Goal: Information Seeking & Learning: Learn about a topic

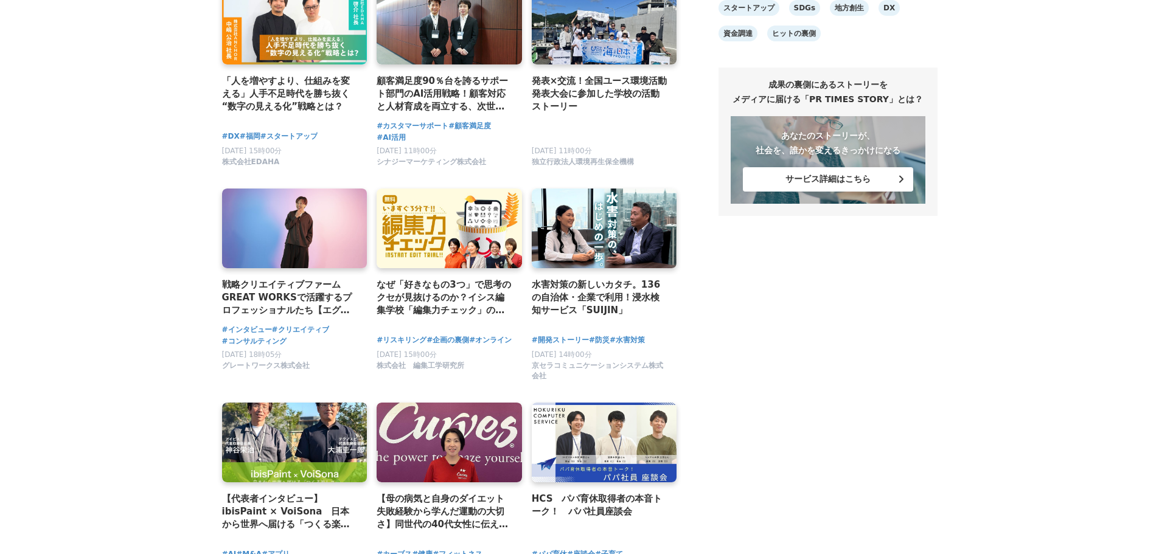
scroll to position [1095, 0]
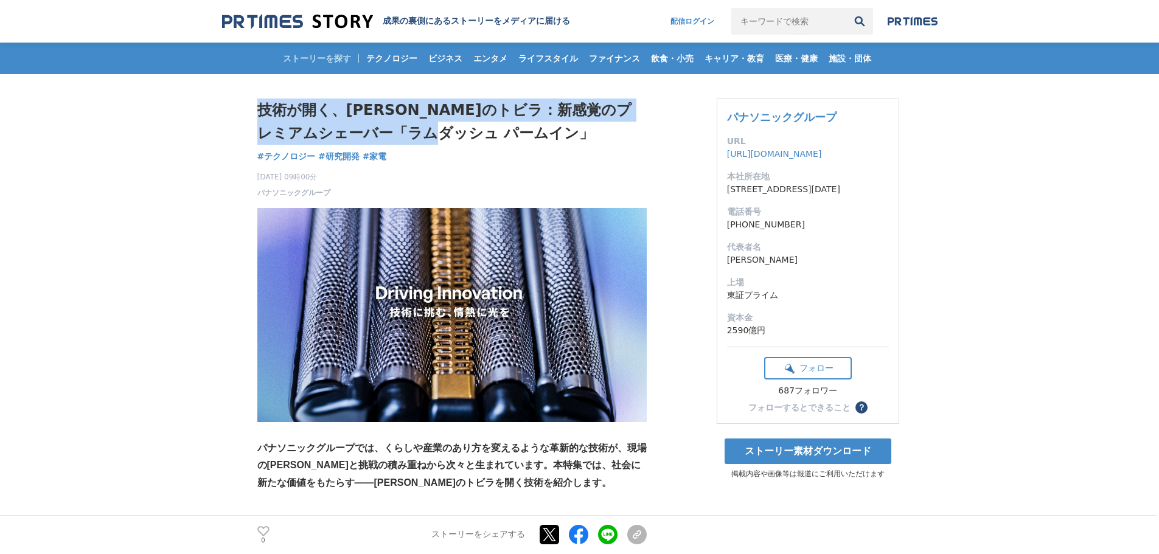
drag, startPoint x: 497, startPoint y: 141, endPoint x: 229, endPoint y: 106, distance: 269.9
copy h1 "技術が開く、[PERSON_NAME]のトビラ：新感覚のプレミアムシェーバー「ラムダッシュ パームイン」"
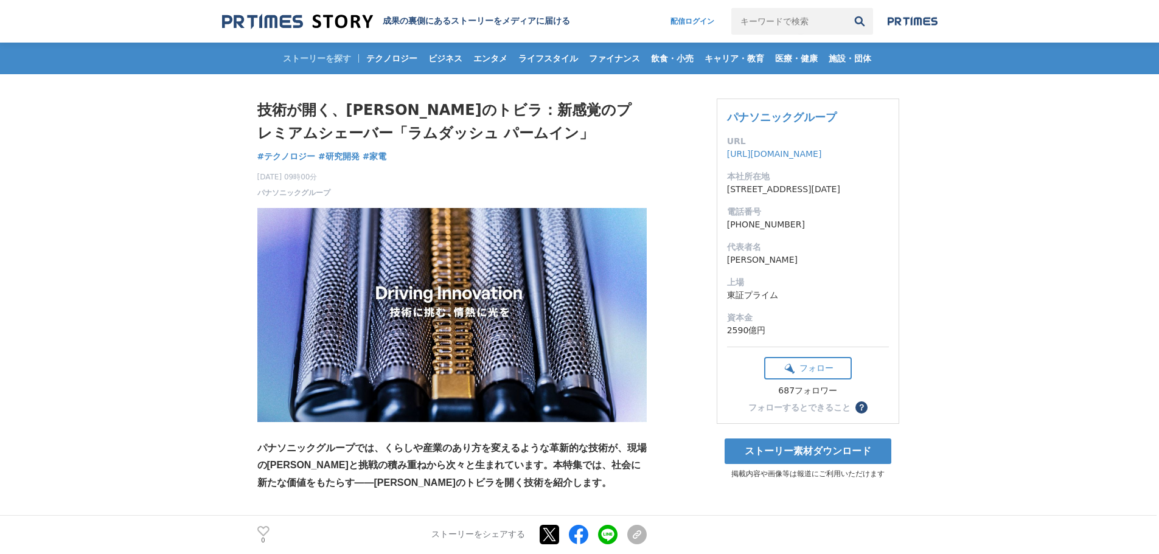
drag, startPoint x: 288, startPoint y: 132, endPoint x: 450, endPoint y: 142, distance: 162.2
click at [450, 142] on h1 "技術が開く、[PERSON_NAME]のトビラ：新感覚のプレミアムシェーバー「ラムダッシュ パームイン」" at bounding box center [451, 122] width 389 height 47
copy h1 "ラムダッシュ パームイン"
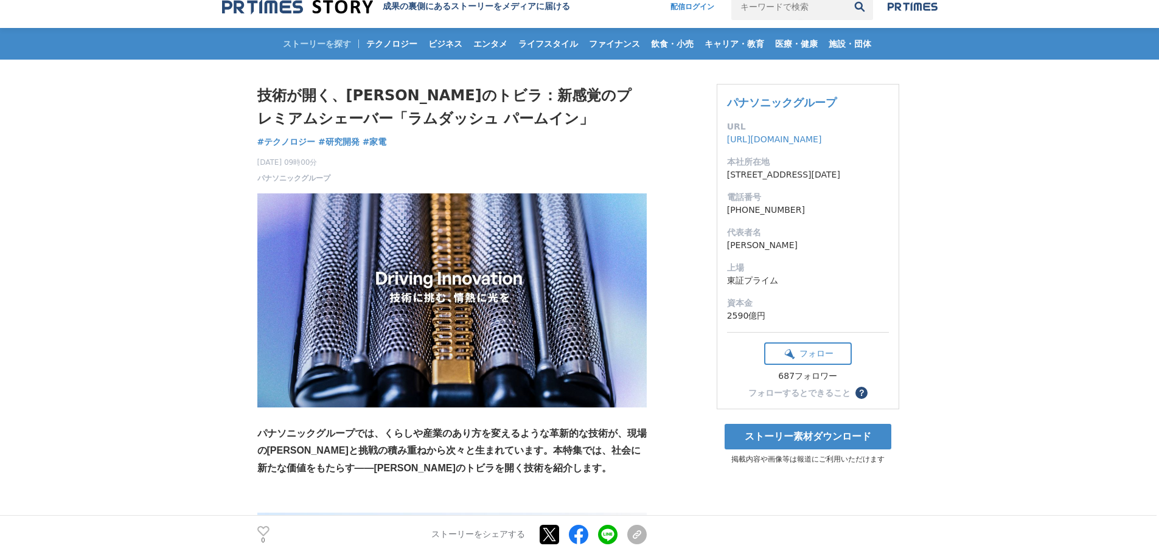
scroll to position [0, 0]
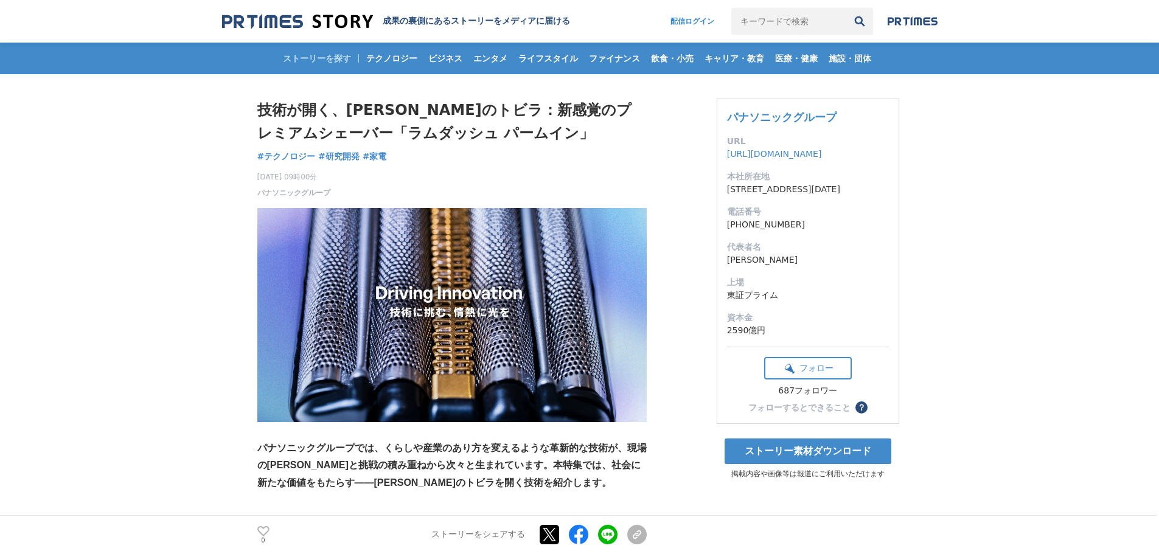
drag, startPoint x: 855, startPoint y: 120, endPoint x: 643, endPoint y: 124, distance: 212.4
drag, startPoint x: 207, startPoint y: 189, endPoint x: 379, endPoint y: 193, distance: 171.6
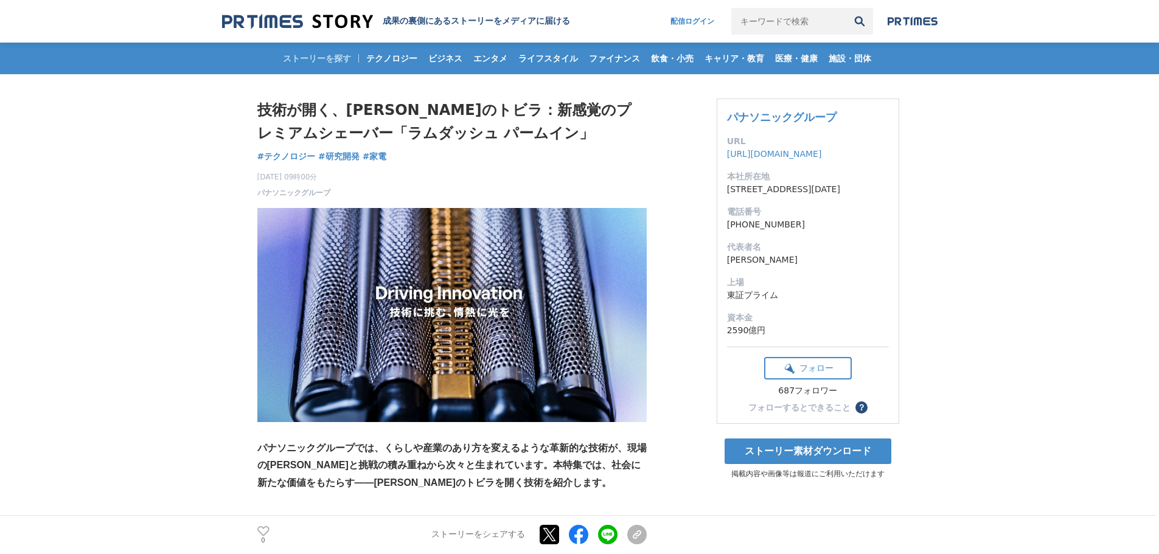
click at [386, 192] on div "2025年10月15日 09時00分 パナソニックグループ 0" at bounding box center [451, 183] width 389 height 32
drag, startPoint x: 377, startPoint y: 198, endPoint x: 259, endPoint y: 193, distance: 118.1
copy section "パナソニックグループ 0"
drag, startPoint x: 213, startPoint y: 169, endPoint x: 235, endPoint y: 157, distance: 24.8
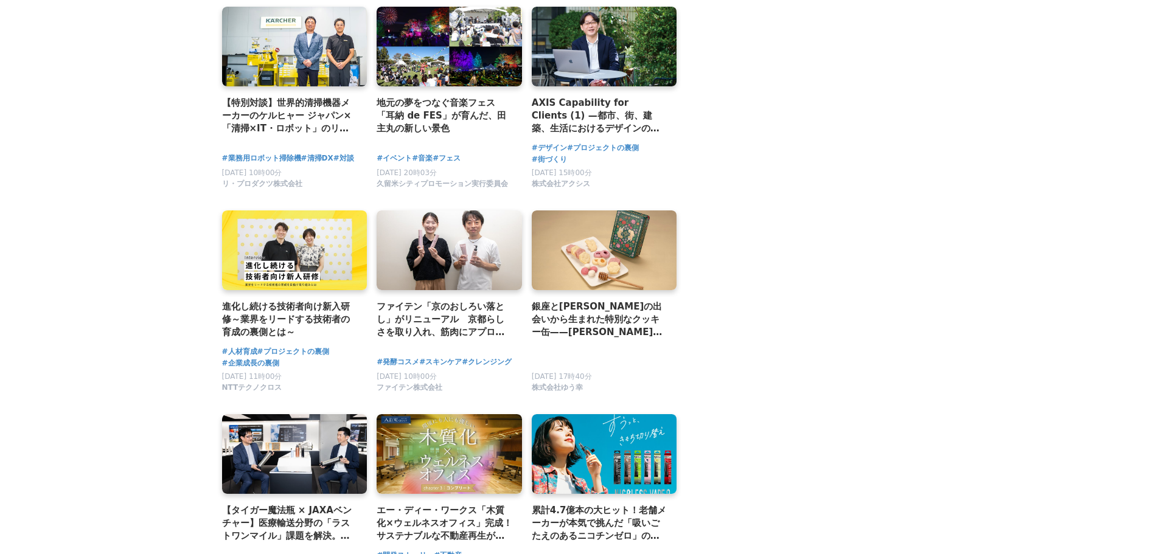
scroll to position [1399, 0]
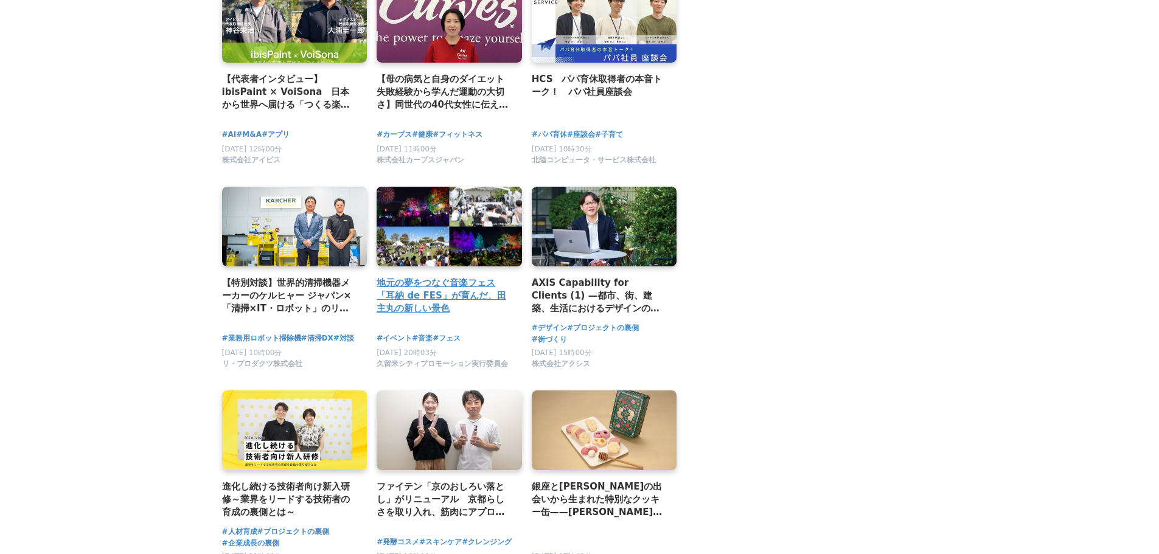
click at [402, 299] on h2 "地元の夢をつなぐ音楽フェス「耳納 de FES」が育んだ、田主丸の新しい景色" at bounding box center [445, 296] width 136 height 40
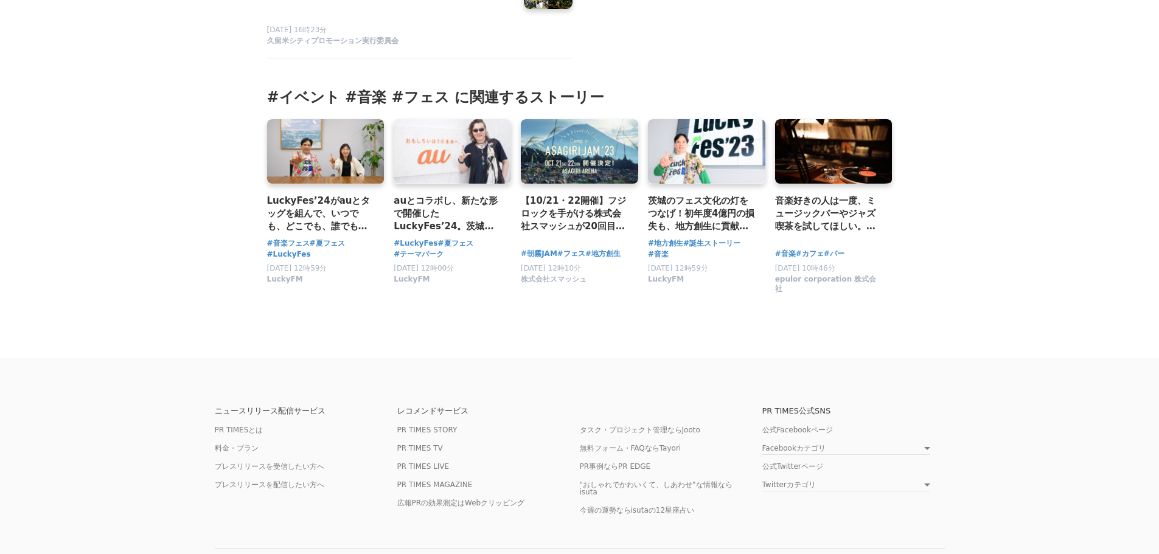
scroll to position [4129, 0]
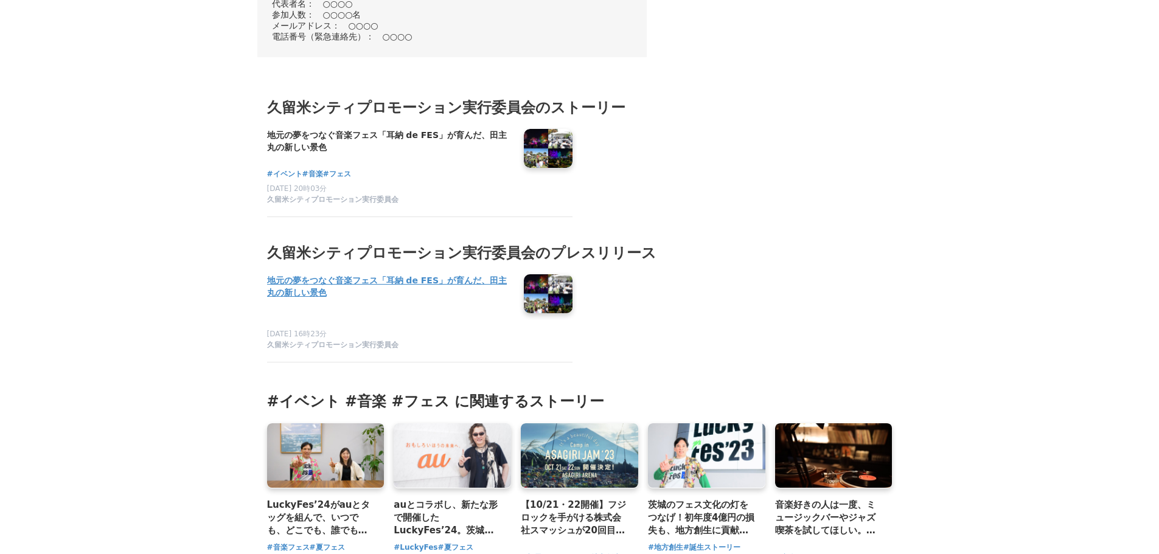
click at [284, 274] on h4 "地元の夢をつなぐ音楽フェス「耳納 de FES」が育んだ、田主丸の新しい景色" at bounding box center [390, 286] width 247 height 25
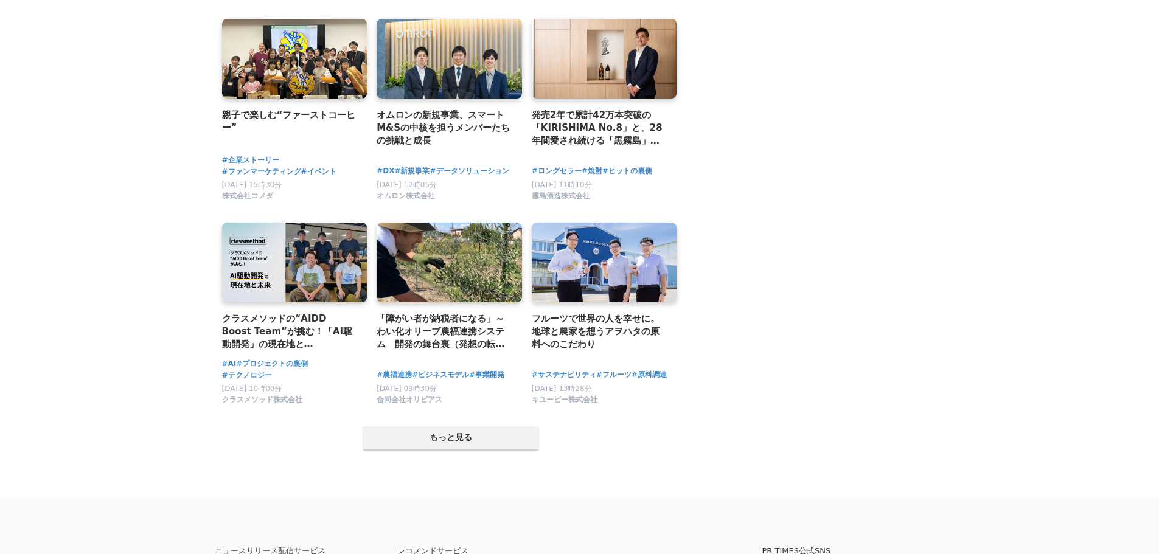
scroll to position [2190, 0]
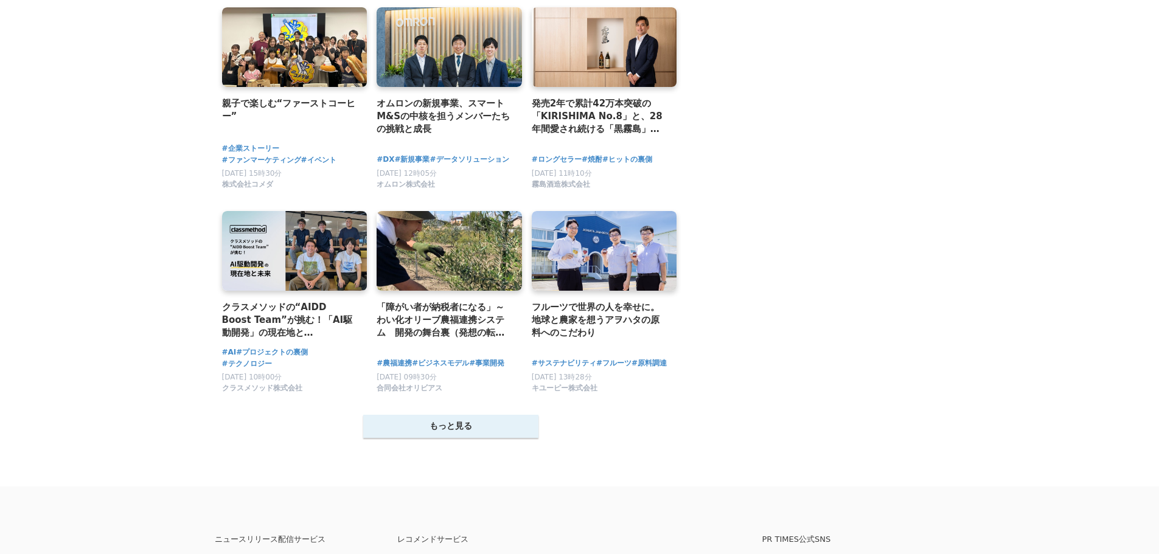
click at [425, 429] on button "もっと見る" at bounding box center [450, 426] width 175 height 23
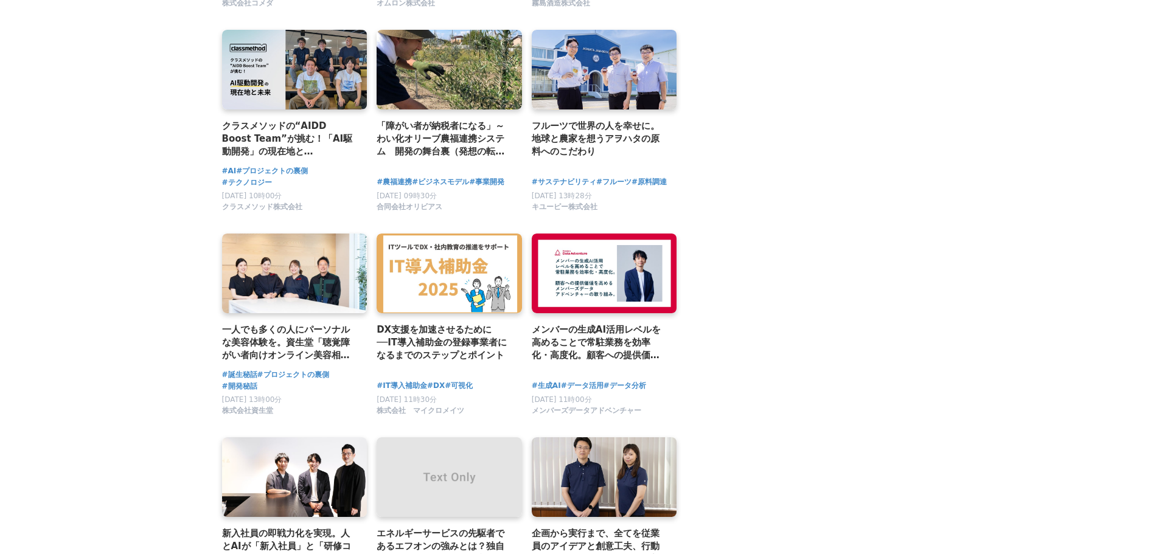
scroll to position [2373, 0]
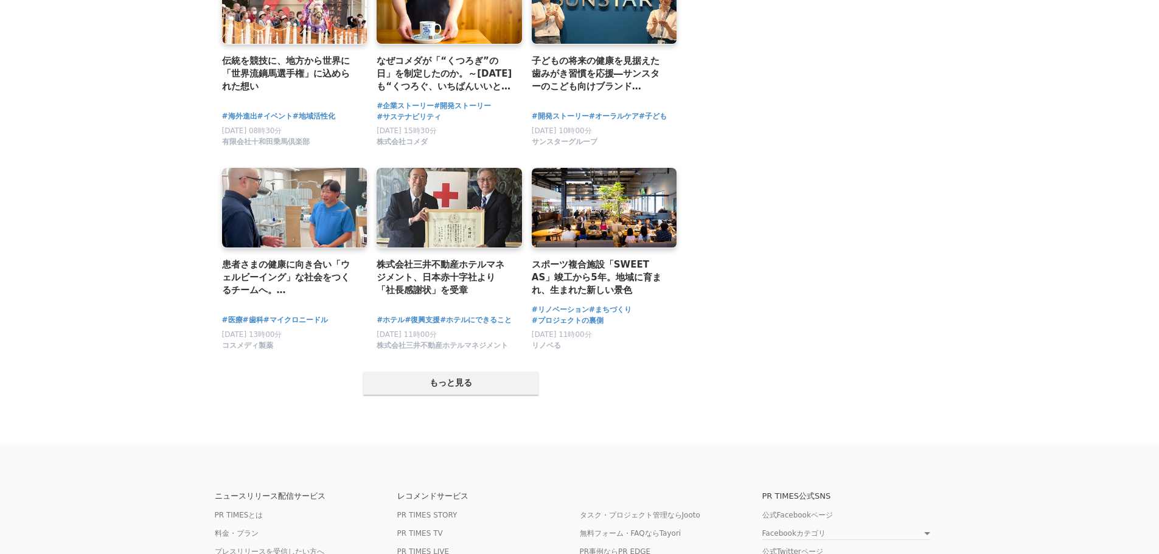
scroll to position [3529, 0]
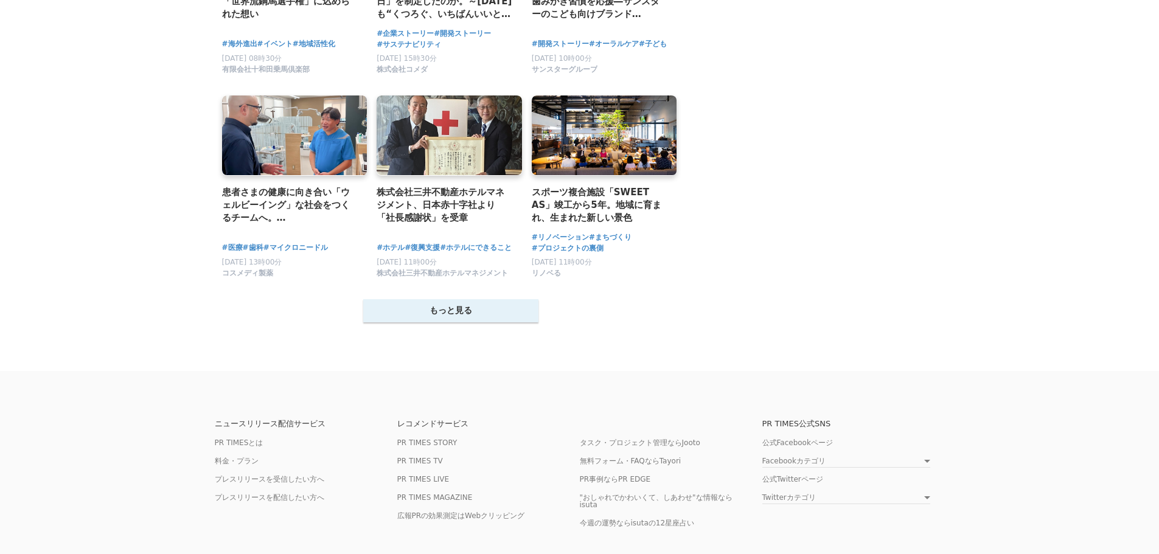
click at [497, 322] on button "もっと見る" at bounding box center [450, 310] width 175 height 23
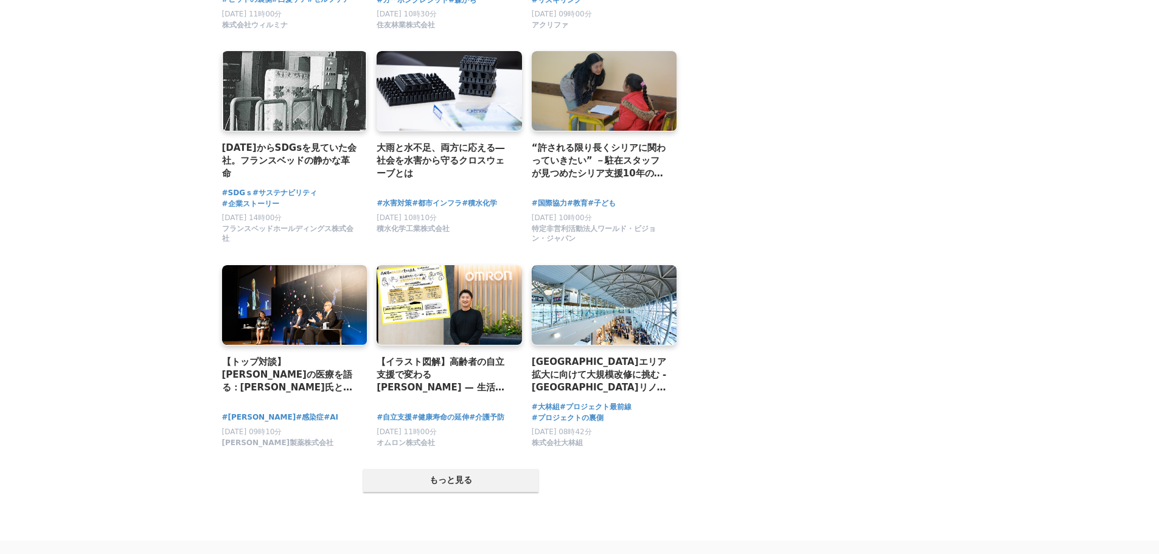
scroll to position [4624, 0]
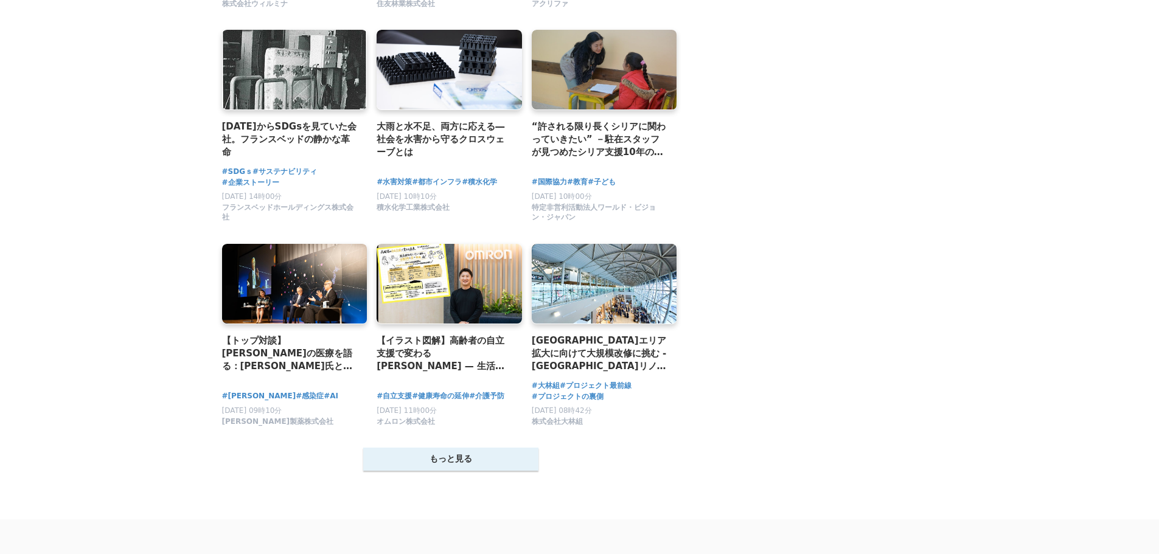
click at [441, 471] on button "もっと見る" at bounding box center [450, 459] width 175 height 23
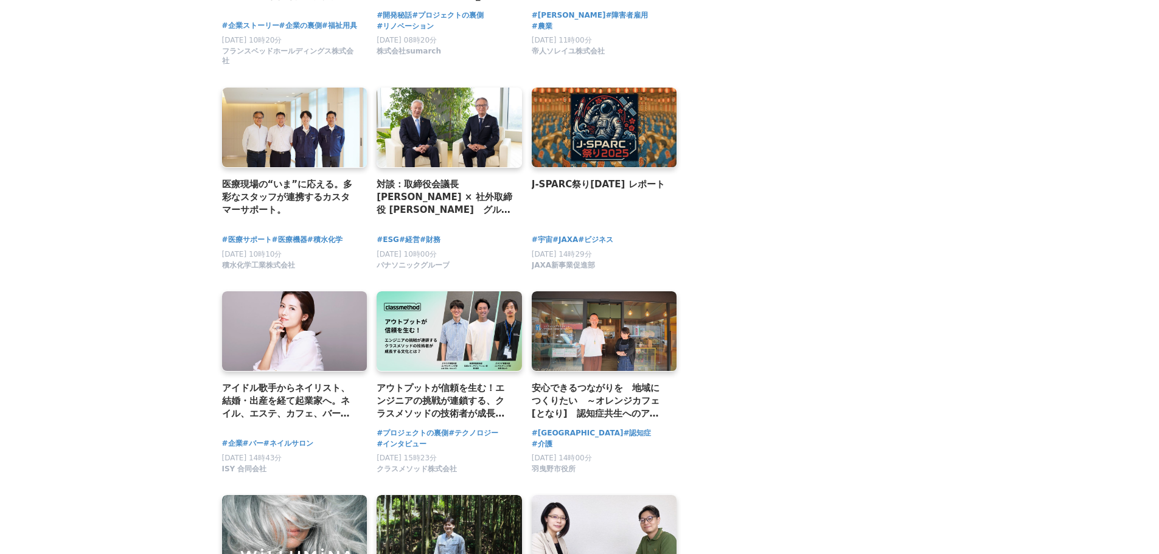
scroll to position [0, 0]
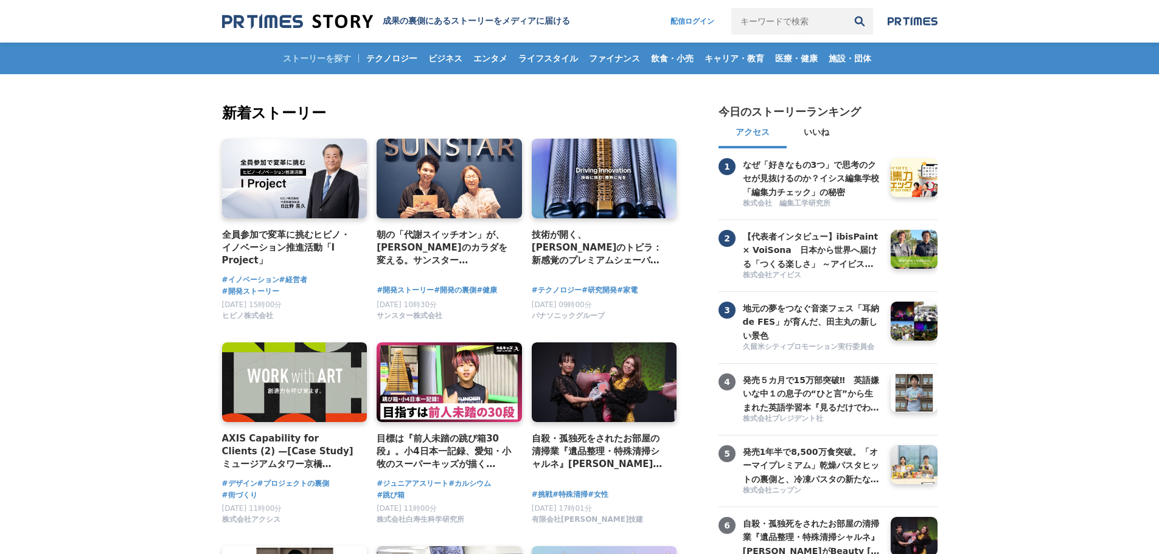
click at [917, 25] on img at bounding box center [913, 21] width 50 height 10
